Goal: Task Accomplishment & Management: Use online tool/utility

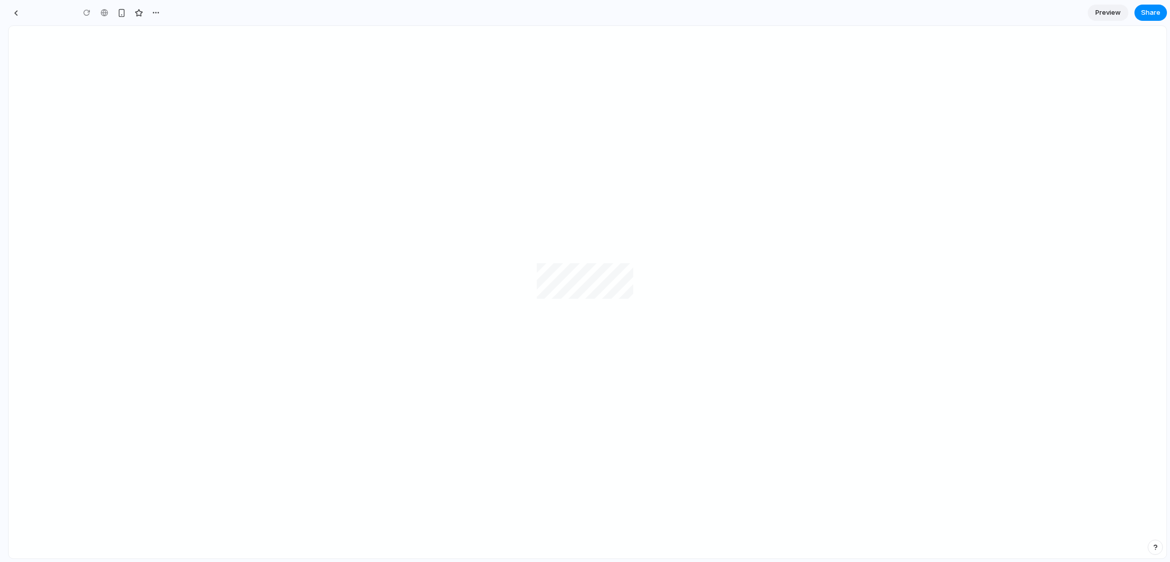
type input "**********"
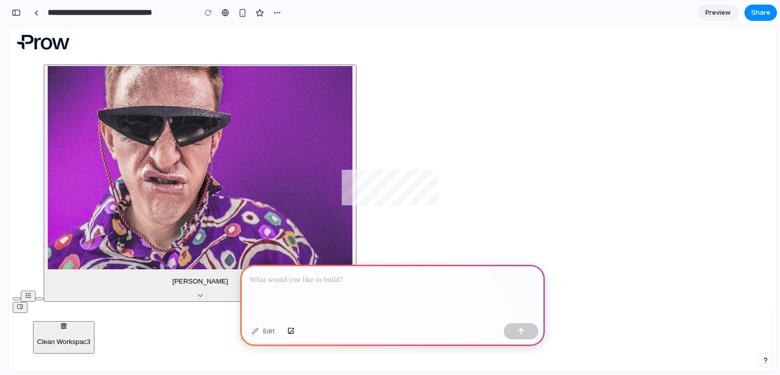
click at [355, 283] on div at bounding box center [392, 292] width 305 height 54
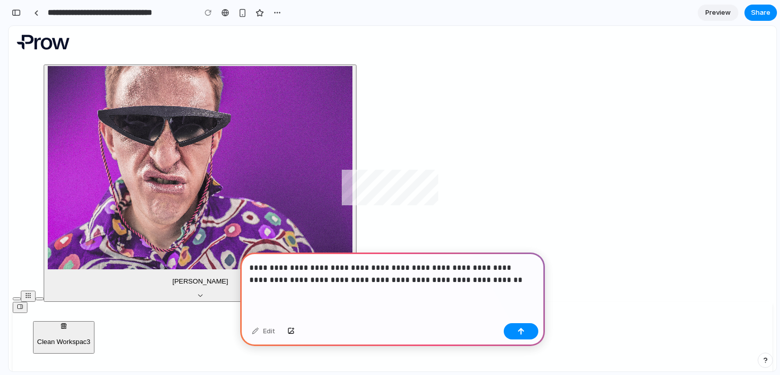
click at [451, 277] on p "**********" at bounding box center [390, 273] width 282 height 24
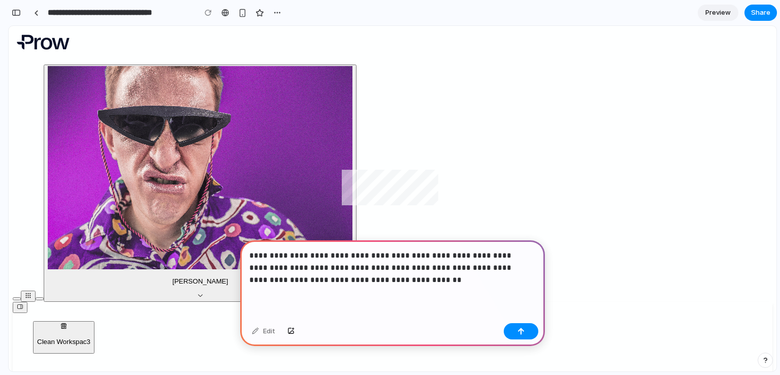
click at [413, 253] on p "**********" at bounding box center [390, 267] width 282 height 37
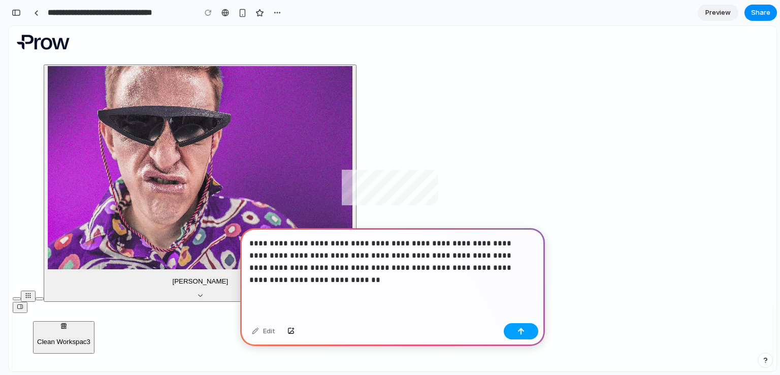
click at [516, 326] on button "button" at bounding box center [521, 331] width 35 height 16
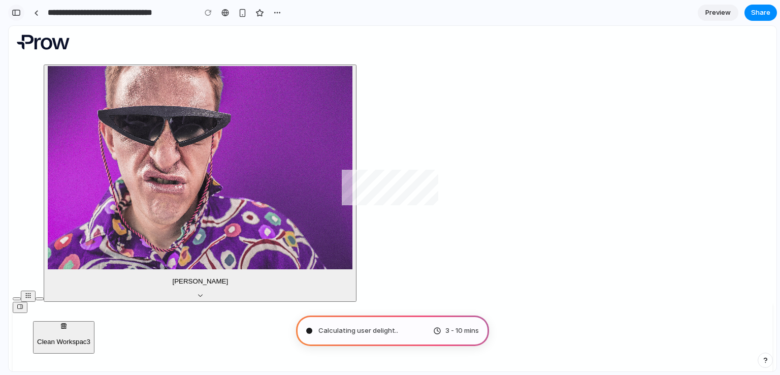
click at [18, 15] on div "button" at bounding box center [16, 12] width 9 height 7
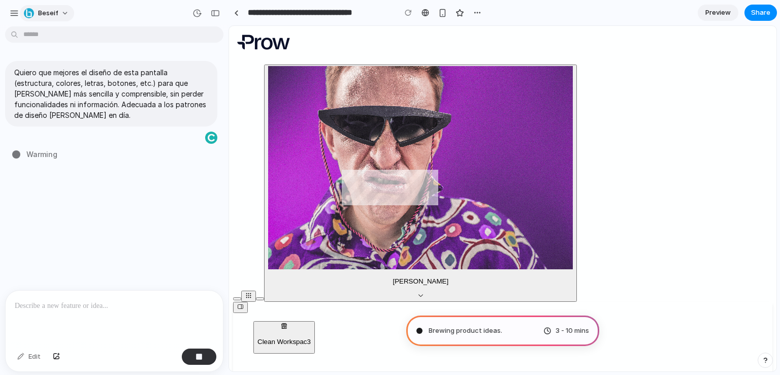
click at [52, 14] on span "Beseif" at bounding box center [48, 13] width 20 height 10
click at [169, 7] on div "Settings Invite members Change theme Sign out" at bounding box center [390, 187] width 780 height 375
click at [16, 10] on div "button" at bounding box center [14, 13] width 9 height 9
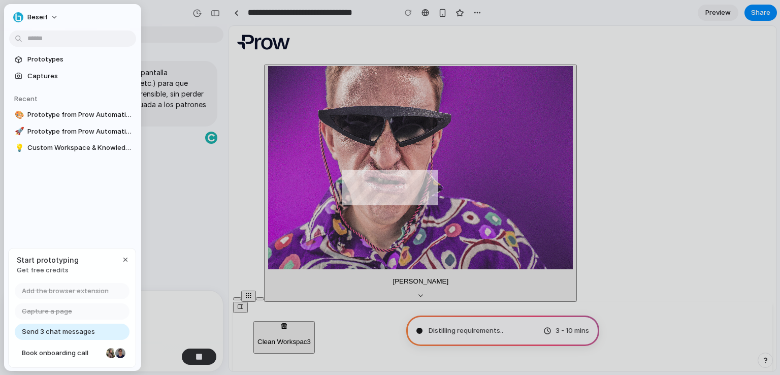
type input "**********"
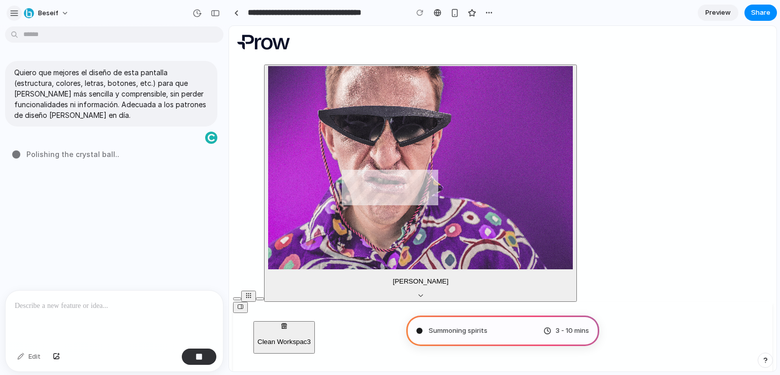
click at [14, 16] on div "button" at bounding box center [14, 13] width 9 height 9
click at [19, 14] on button "button" at bounding box center [14, 13] width 15 height 15
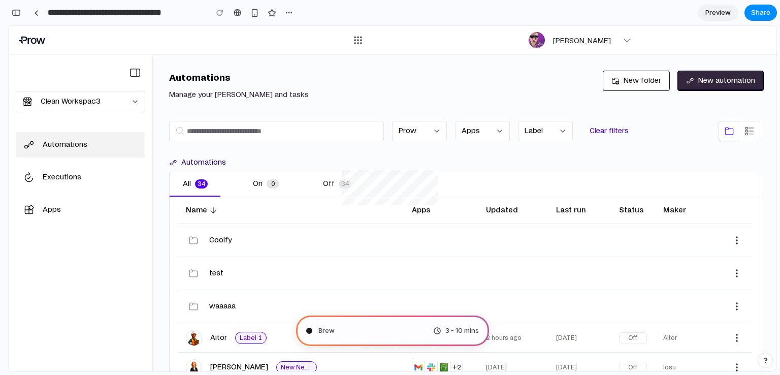
scroll to position [541, 0]
click at [16, 15] on div "button" at bounding box center [16, 12] width 9 height 7
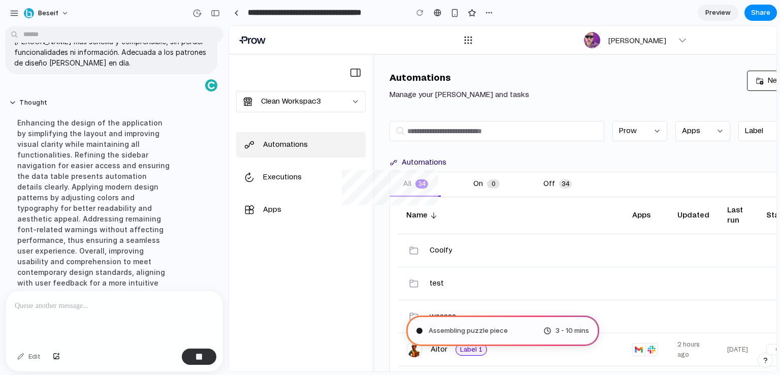
scroll to position [93, 0]
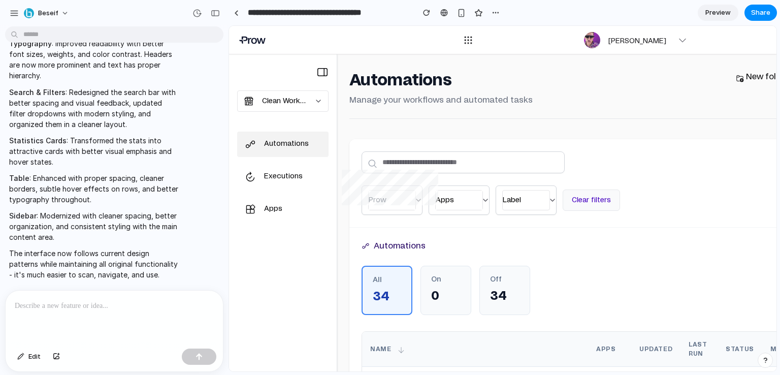
scroll to position [282, 0]
click at [721, 12] on span "Preview" at bounding box center [717, 13] width 25 height 10
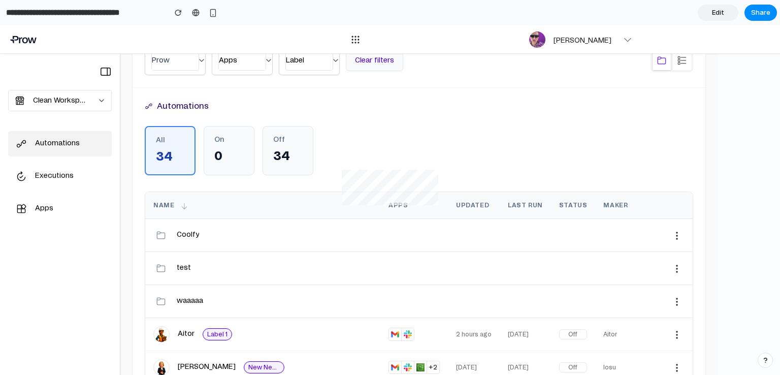
scroll to position [136, 0]
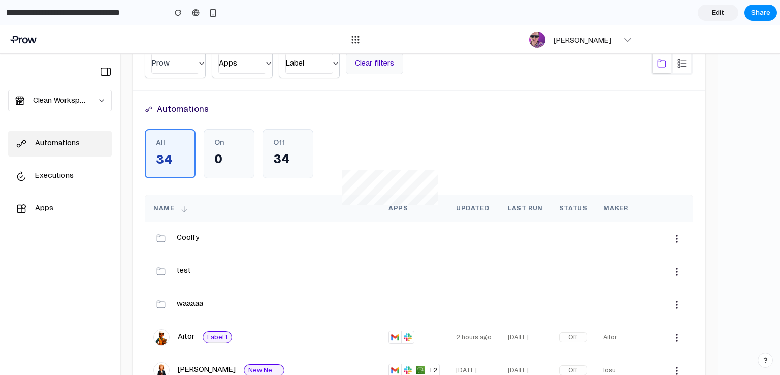
click at [216, 149] on div "On 0" at bounding box center [229, 153] width 51 height 49
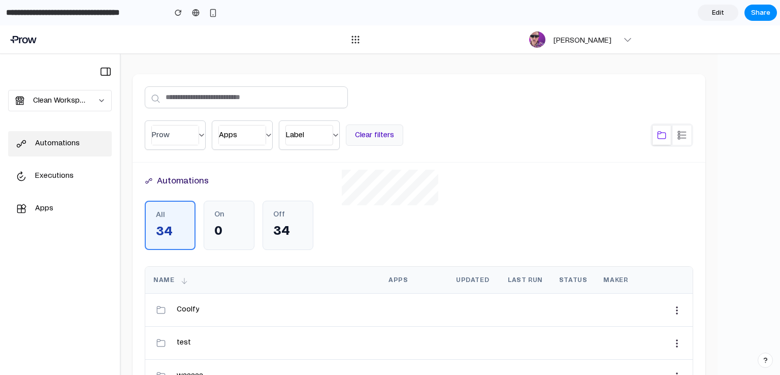
scroll to position [161, 0]
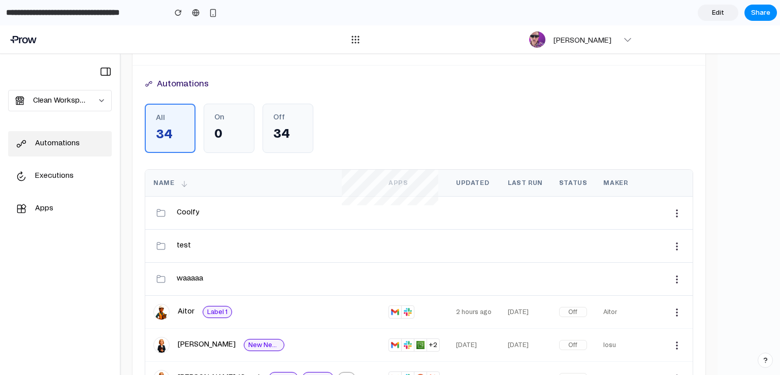
click at [181, 183] on icon at bounding box center [184, 184] width 8 height 8
click at [182, 183] on icon at bounding box center [184, 184] width 8 height 8
click at [187, 210] on p "Coolfy" at bounding box center [188, 212] width 22 height 11
click at [188, 310] on p "Aitor" at bounding box center [186, 311] width 17 height 11
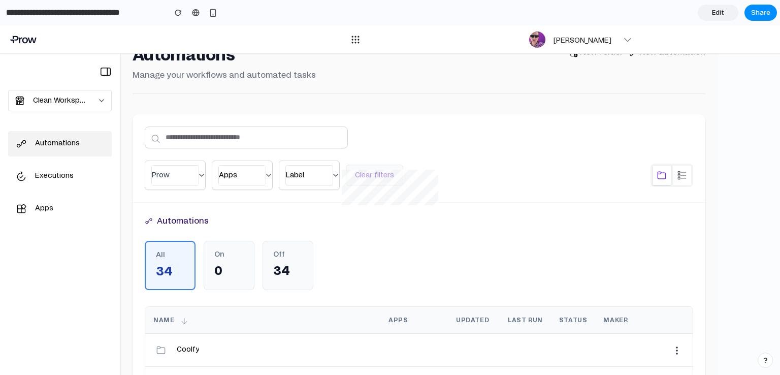
scroll to position [0, 0]
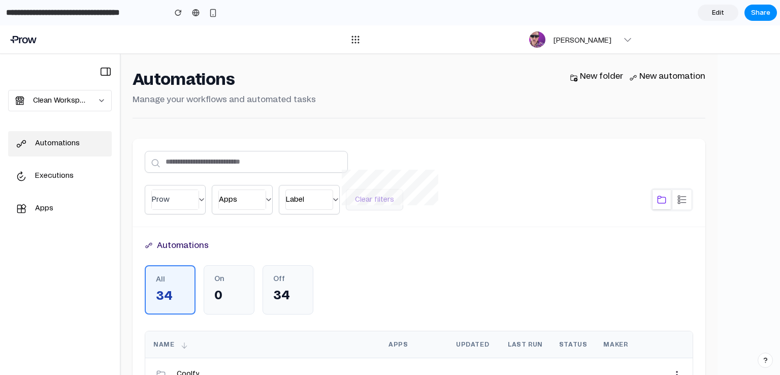
click at [244, 201] on span "Apps" at bounding box center [242, 199] width 47 height 19
click at [203, 198] on div "Prow" at bounding box center [175, 199] width 61 height 29
